Goal: Transaction & Acquisition: Purchase product/service

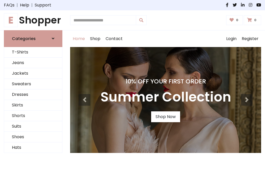
click at [133, 85] on h4 "10% Off Your First Order" at bounding box center [165, 81] width 131 height 7
click at [165, 117] on link "Shop Now" at bounding box center [165, 117] width 29 height 11
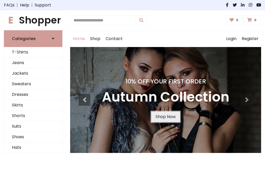
click at [165, 117] on link "Shop Now" at bounding box center [165, 117] width 29 height 11
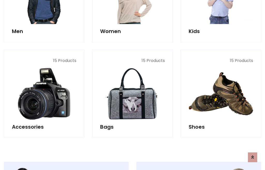
scroll to position [516, 0]
